Goal: Find specific page/section

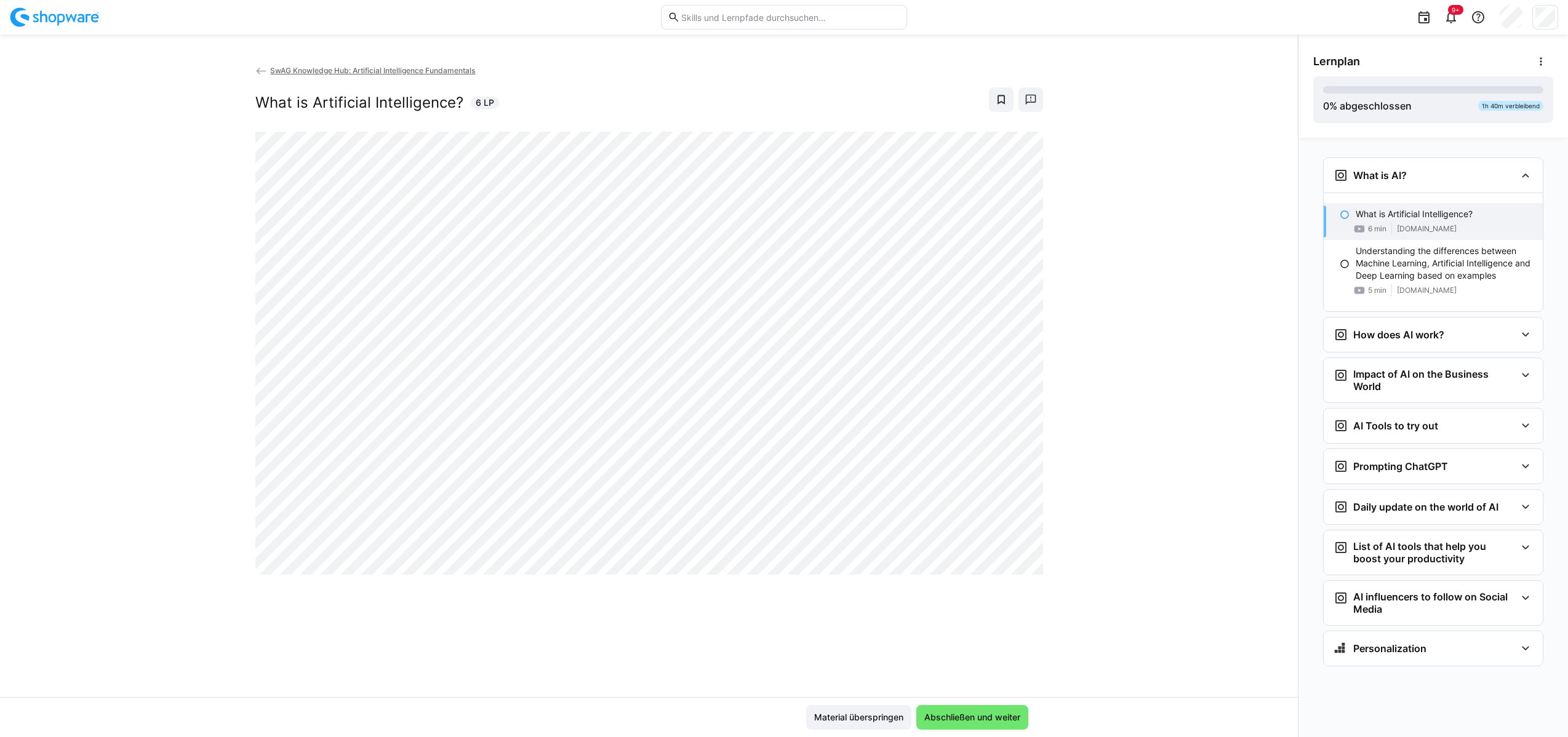
click at [63, 22] on img at bounding box center [54, 17] width 89 height 20
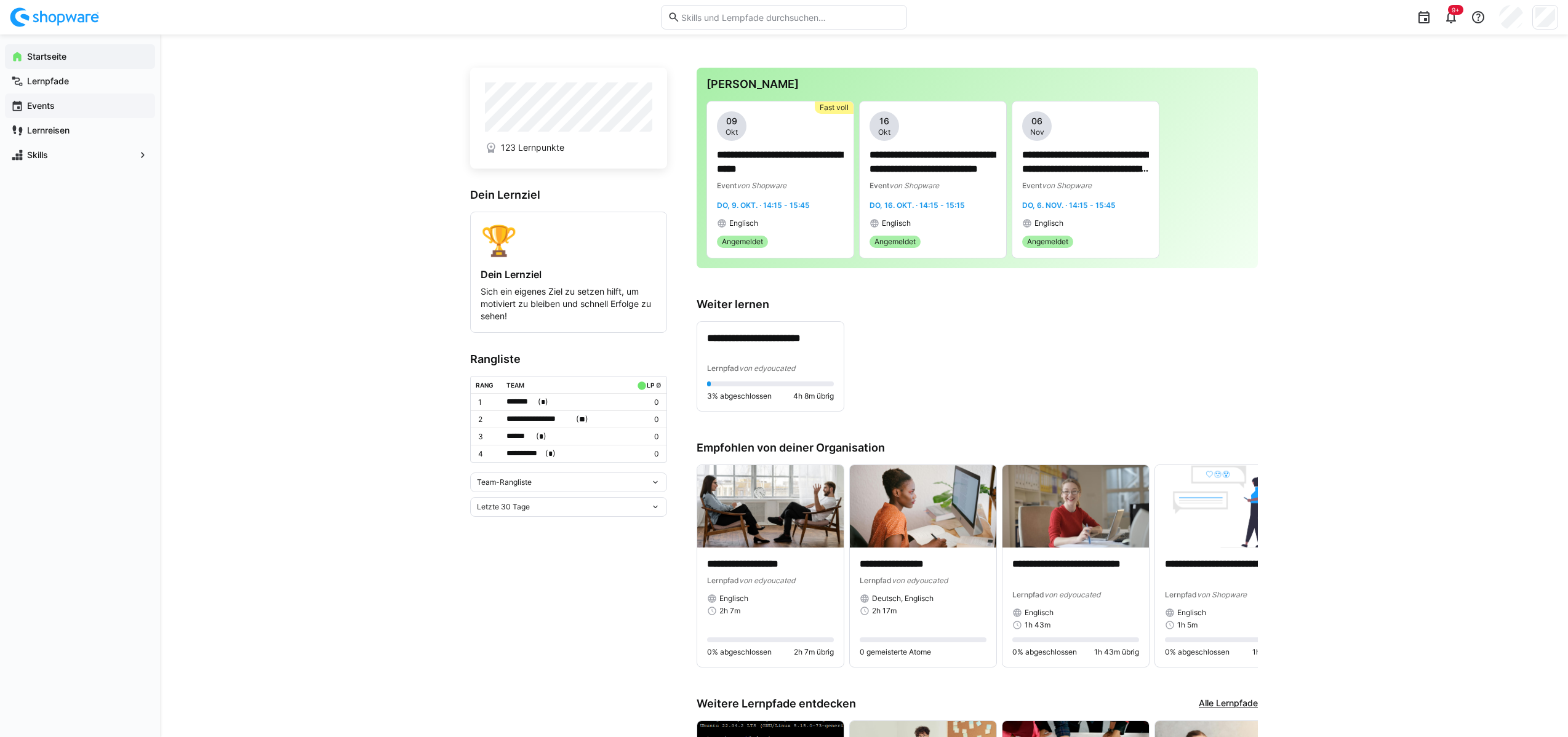
click at [0, 0] on app-navigation-label "Events" at bounding box center [0, 0] width 0 height 0
